Goal: Task Accomplishment & Management: Manage account settings

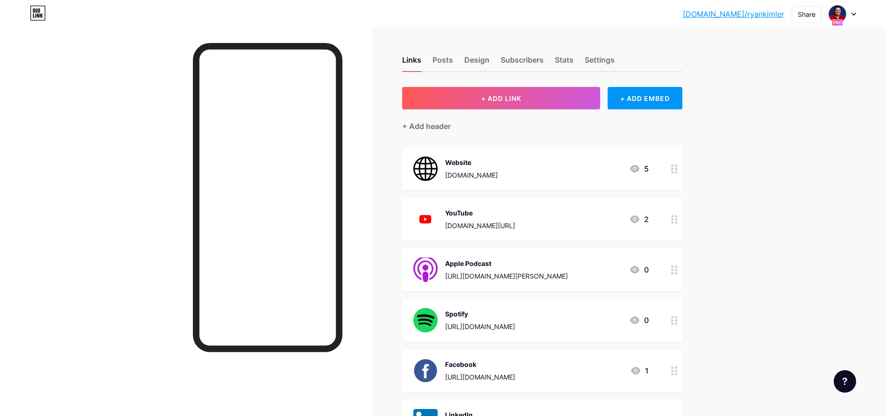
click at [846, 15] on div at bounding box center [842, 14] width 27 height 17
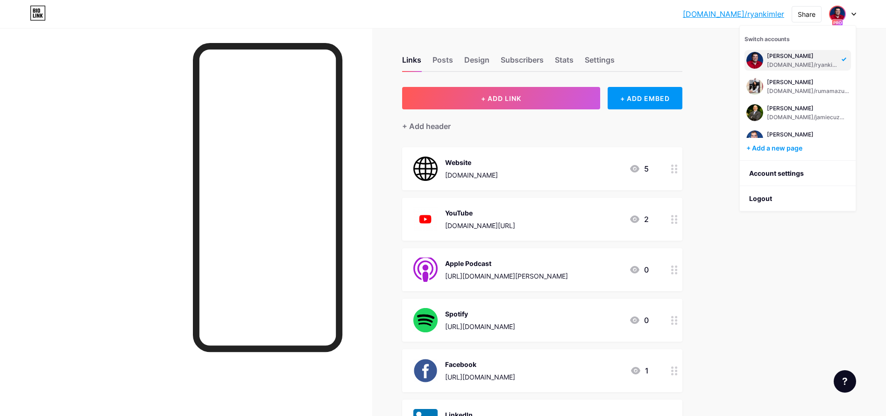
scroll to position [174, 0]
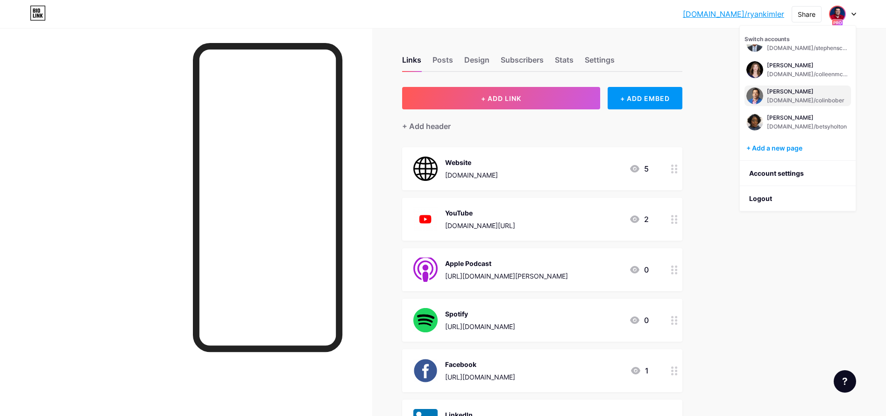
click at [786, 95] on div "Colin Bober bio.link/colinbober" at bounding box center [806, 95] width 78 height 17
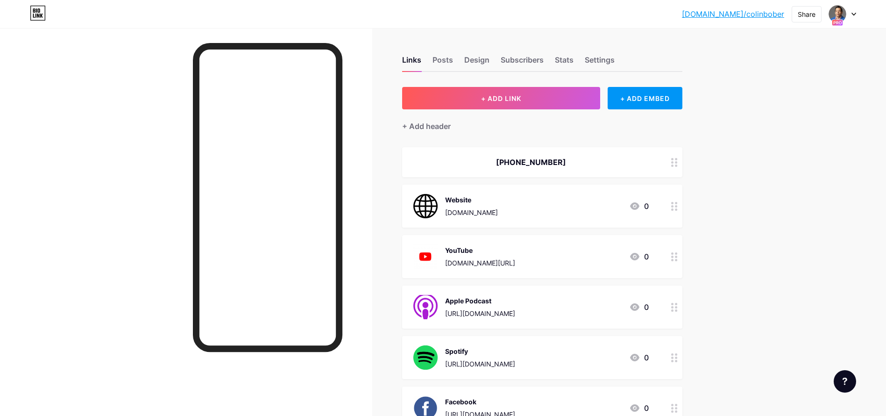
drag, startPoint x: 559, startPoint y: 57, endPoint x: 590, endPoint y: 75, distance: 35.8
click at [560, 57] on div "Stats" at bounding box center [564, 62] width 19 height 17
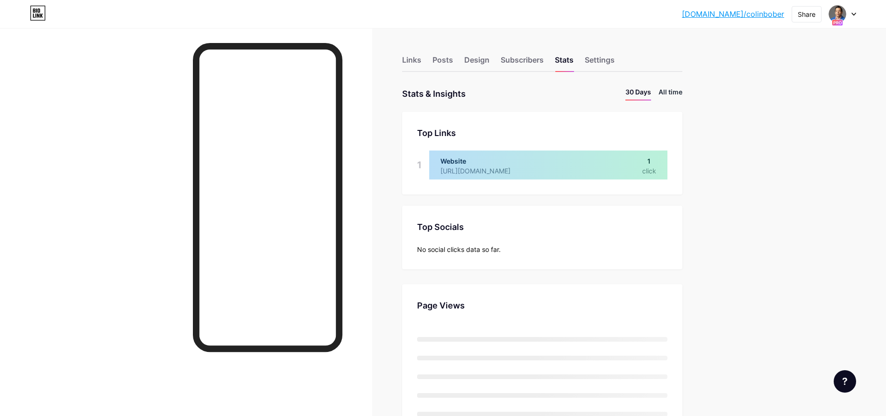
click at [671, 90] on li "All time" at bounding box center [671, 94] width 24 height 14
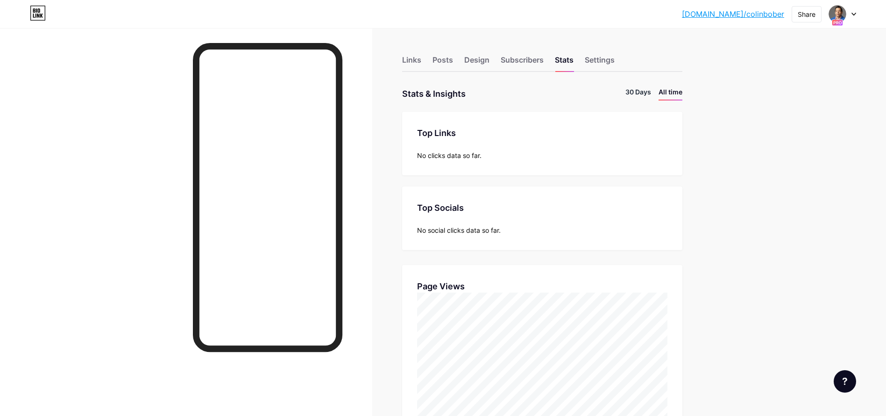
click at [635, 90] on li "30 Days" at bounding box center [638, 94] width 26 height 14
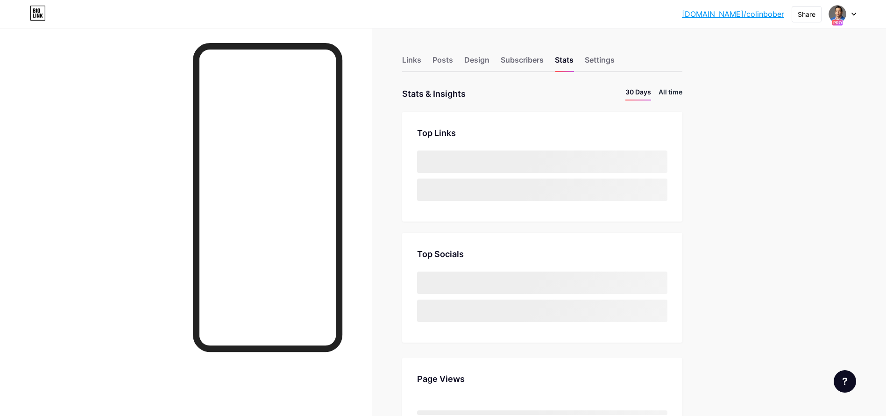
click at [674, 90] on li "All time" at bounding box center [671, 94] width 24 height 14
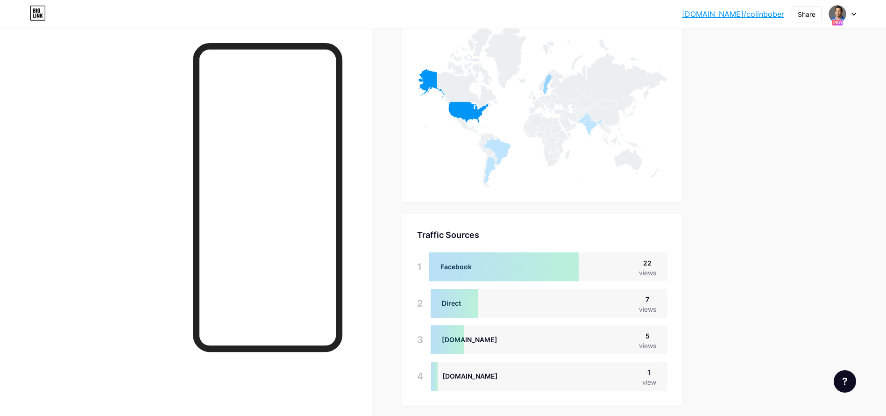
scroll to position [493, 0]
